Goal: Task Accomplishment & Management: Use online tool/utility

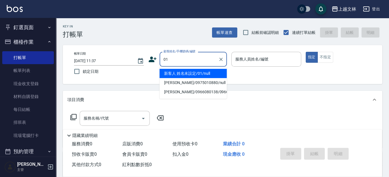
type input "新客人 姓名未設定/01/null"
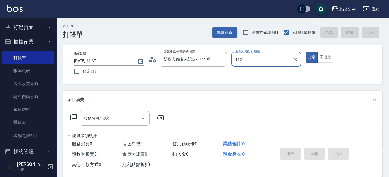
type input "113"
click at [306, 52] on button "指定" at bounding box center [312, 57] width 12 height 11
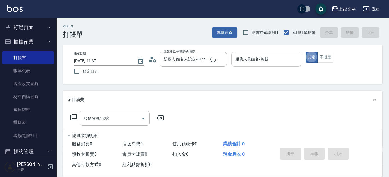
type button "true"
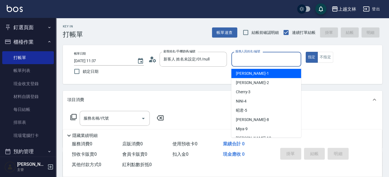
click at [263, 60] on div "服務人員姓名/編號 服務人員姓名/編號" at bounding box center [266, 59] width 70 height 15
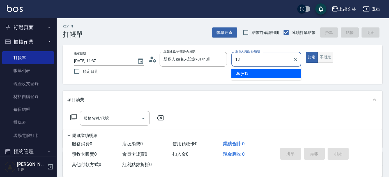
type input "July-13"
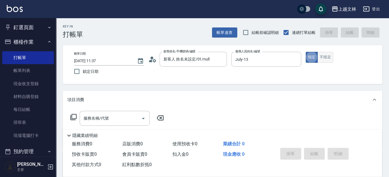
click at [324, 56] on button "不指定" at bounding box center [325, 57] width 16 height 11
click at [90, 115] on input "服務名稱/代號" at bounding box center [110, 119] width 57 height 10
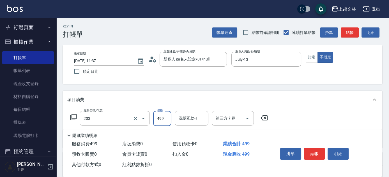
type input "B級洗+剪(203)"
click at [316, 157] on button "結帳" at bounding box center [314, 154] width 21 height 12
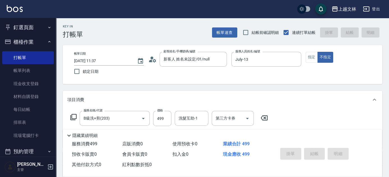
type input "[DATE] 12:10"
